Goal: Task Accomplishment & Management: Use online tool/utility

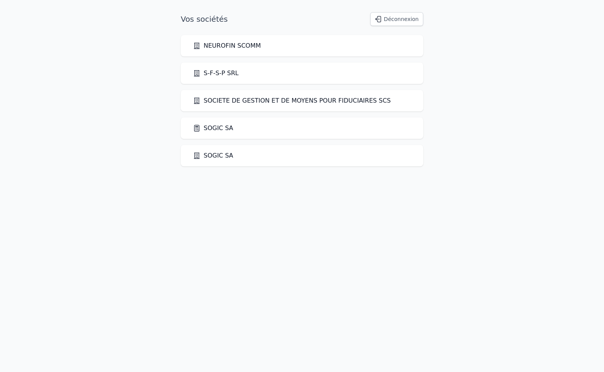
click at [215, 127] on link "SOGIC SA" at bounding box center [213, 128] width 40 height 9
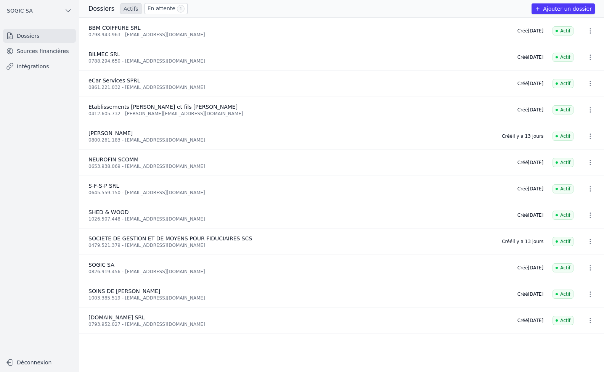
click at [31, 67] on link "Intégrations" at bounding box center [39, 66] width 73 height 14
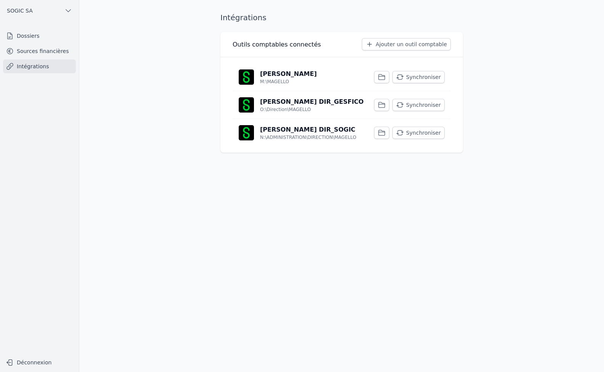
click at [433, 78] on button "Synchroniser" at bounding box center [418, 77] width 52 height 12
click at [422, 105] on button "Synchroniser" at bounding box center [418, 105] width 52 height 12
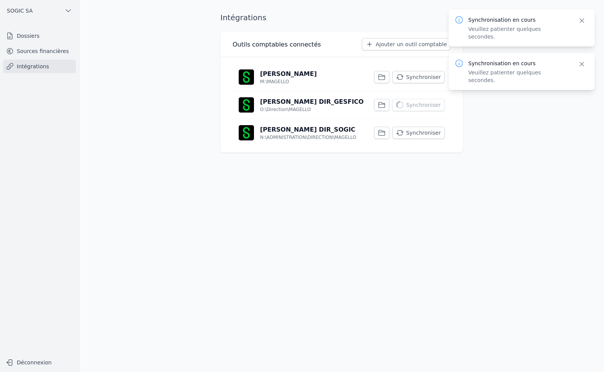
click at [418, 131] on button "Synchroniser" at bounding box center [418, 133] width 52 height 12
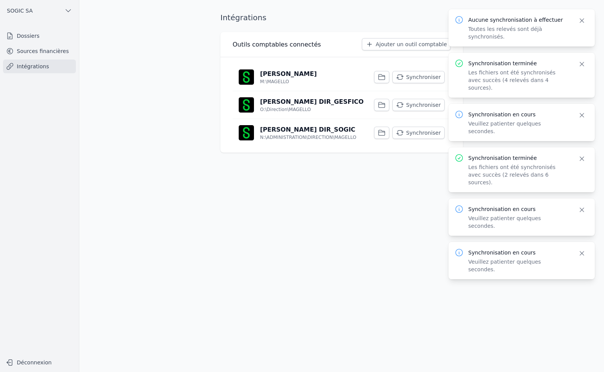
click at [142, 143] on main "Intégrations Outils comptables connectés Ajouter un outil comptable Sage BOB M:…" at bounding box center [302, 186] width 604 height 372
click at [35, 52] on link "Sources financières" at bounding box center [39, 51] width 73 height 14
